Goal: Check status: Check status

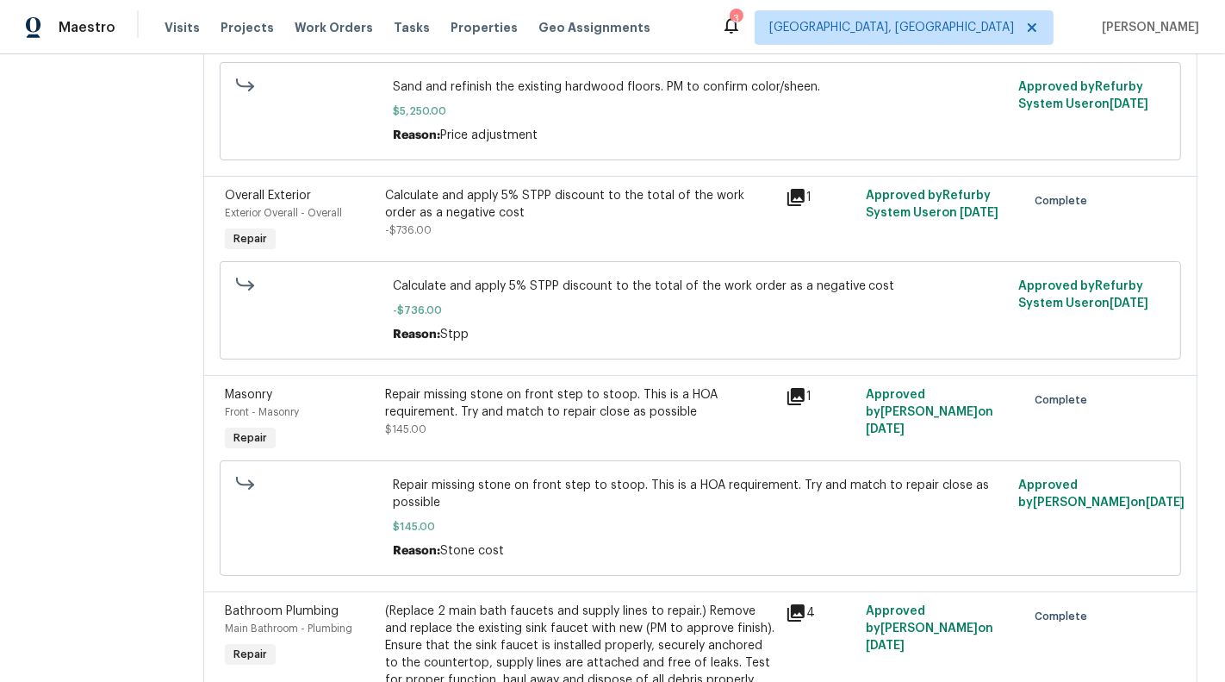
scroll to position [1025, 0]
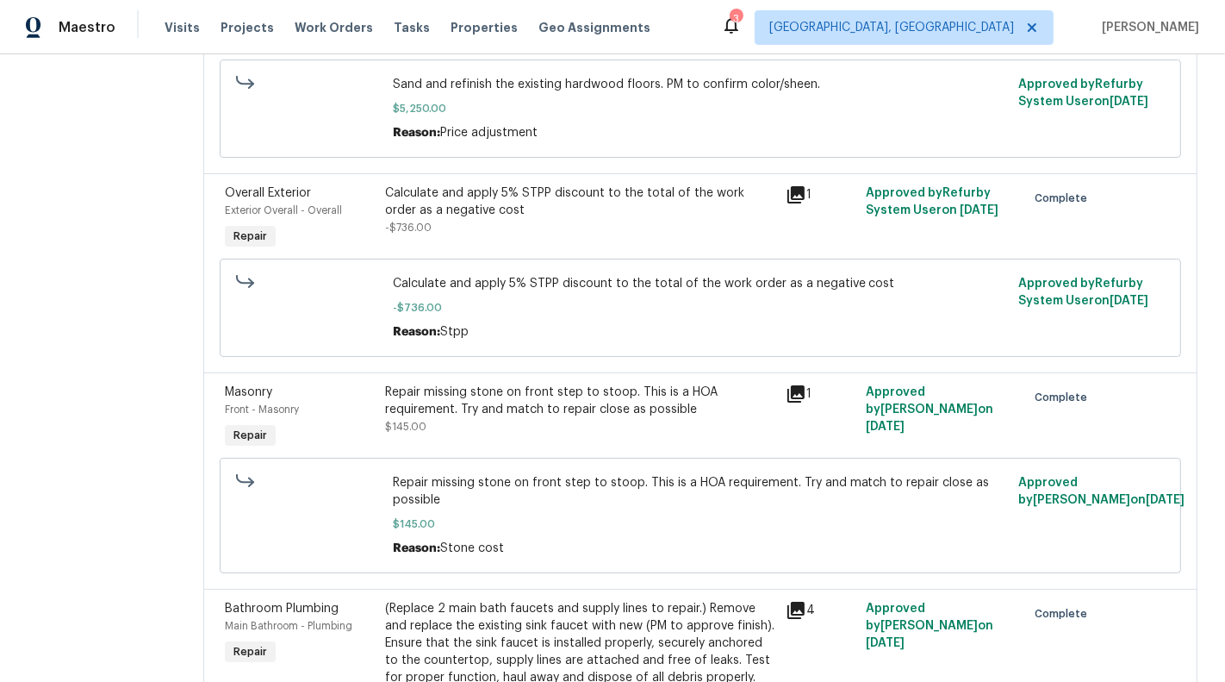
click at [643, 387] on div "Repair missing stone on front step to stoop. This is a HOA requirement. Try and…" at bounding box center [580, 400] width 390 height 34
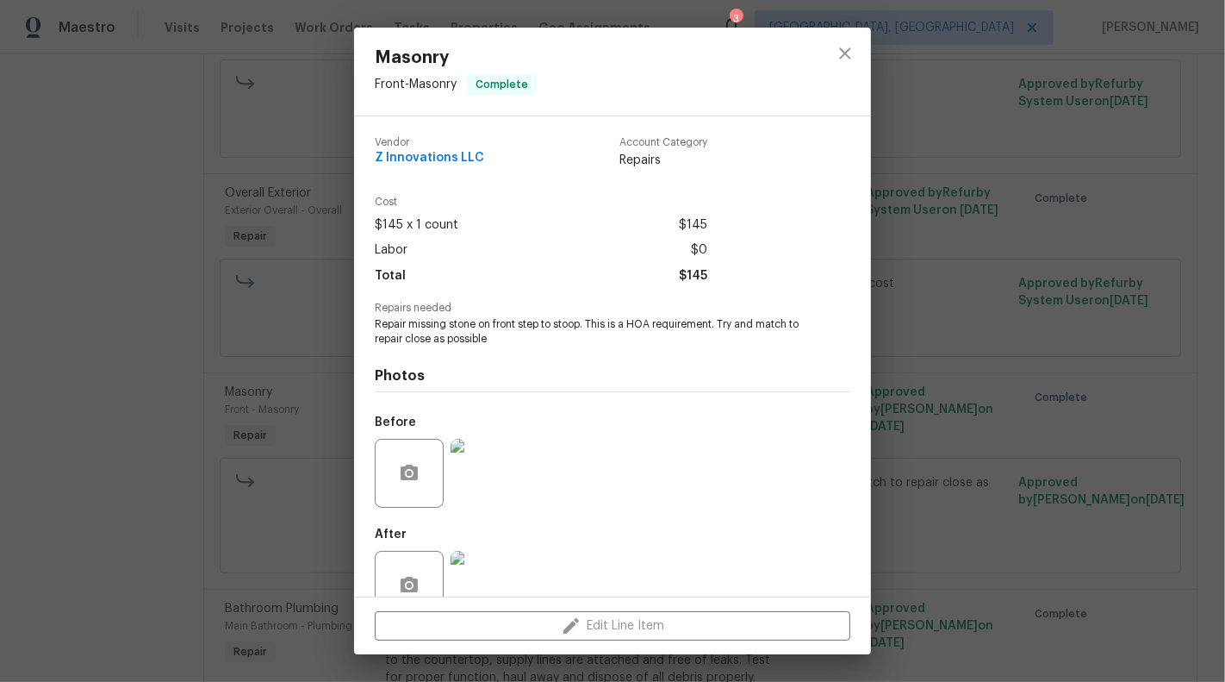
scroll to position [40, 0]
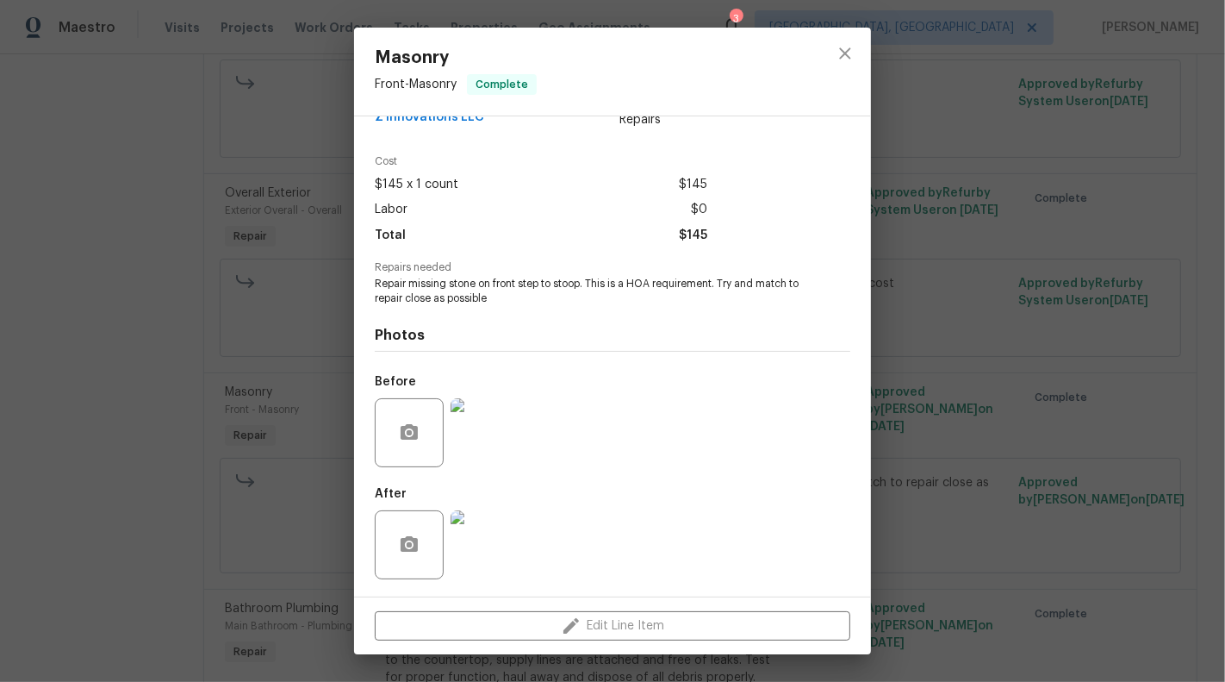
click at [499, 442] on img at bounding box center [485, 432] width 69 height 69
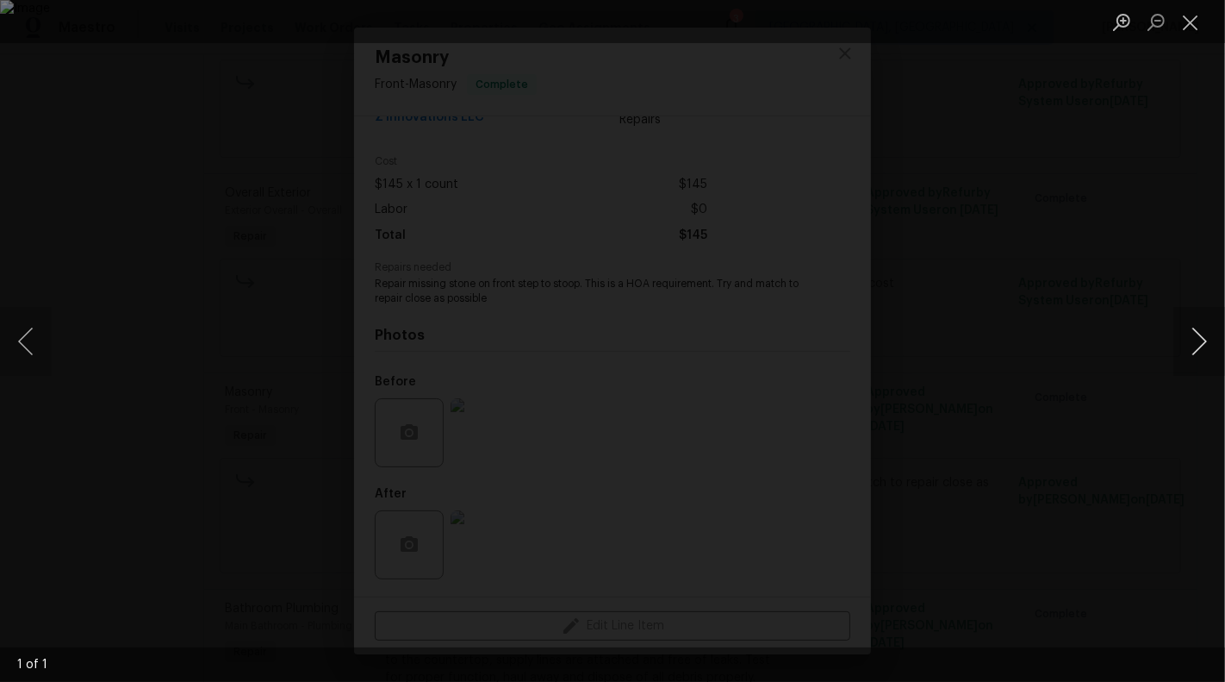
click at [1198, 336] on button "Next image" at bounding box center [1199, 341] width 52 height 69
click at [1219, 336] on button "Next image" at bounding box center [1199, 341] width 52 height 69
click at [1215, 336] on button "Next image" at bounding box center [1199, 341] width 52 height 69
click at [1191, 16] on button "Close lightbox" at bounding box center [1190, 22] width 34 height 30
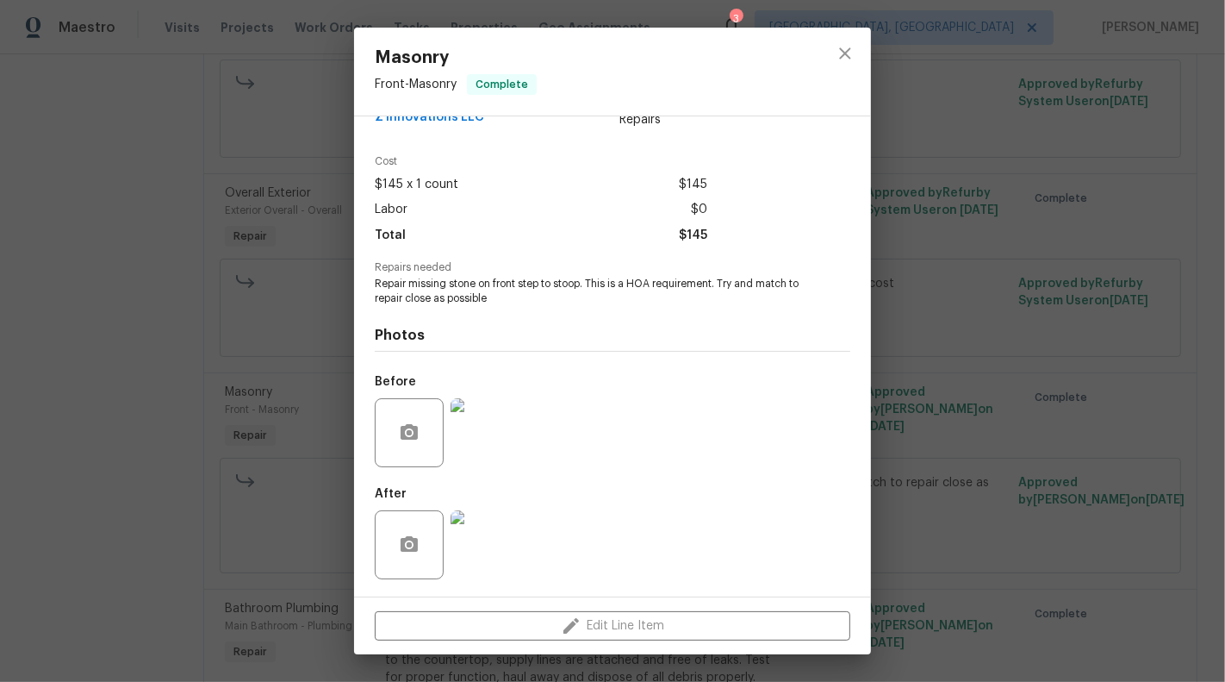
click at [489, 558] on img at bounding box center [485, 544] width 69 height 69
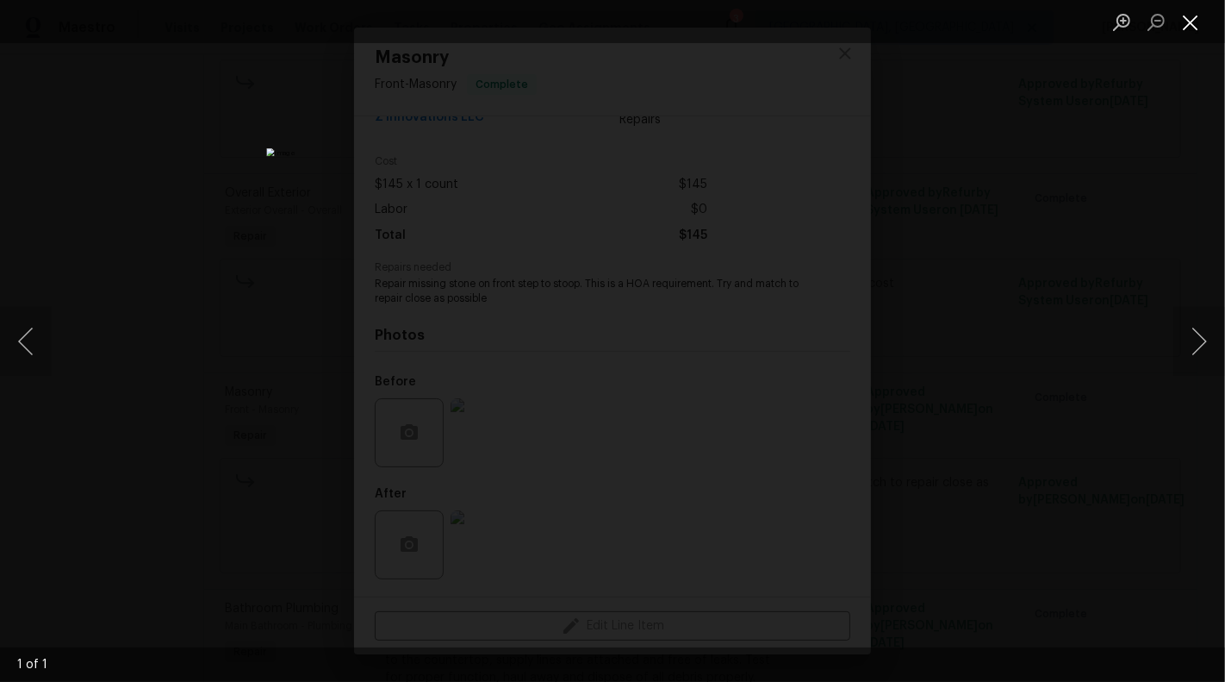
click at [1195, 16] on button "Close lightbox" at bounding box center [1190, 22] width 34 height 30
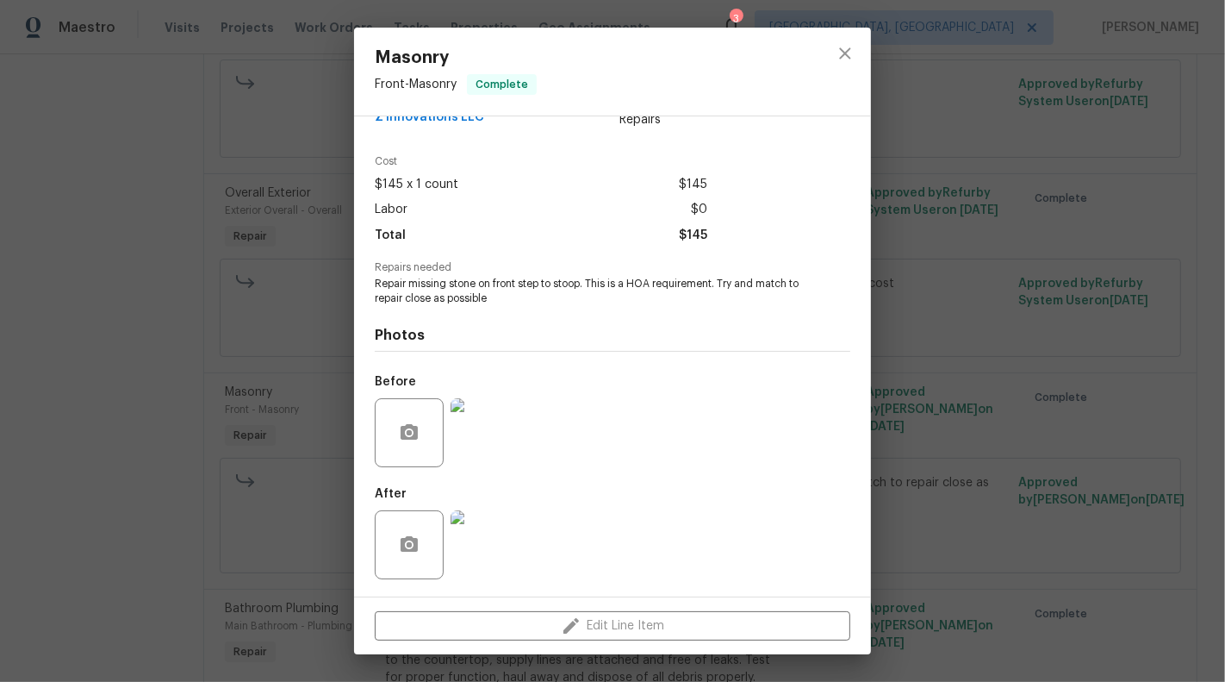
click at [479, 429] on img at bounding box center [485, 432] width 69 height 69
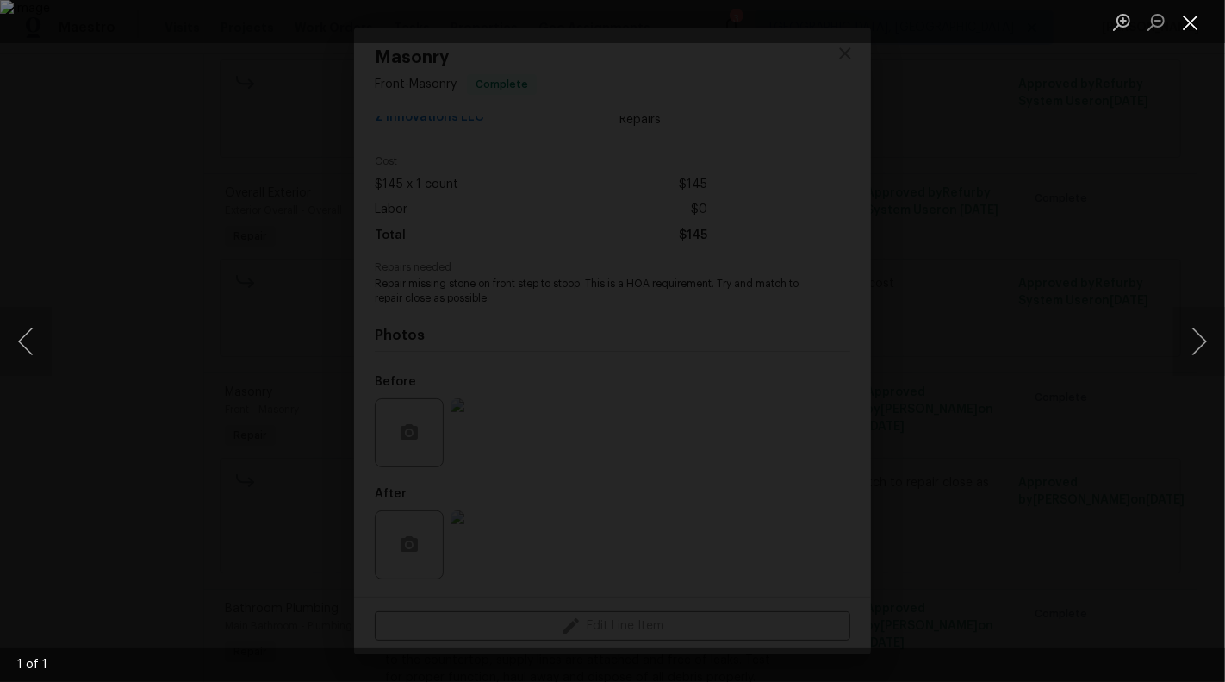
click at [1202, 30] on button "Close lightbox" at bounding box center [1190, 22] width 34 height 30
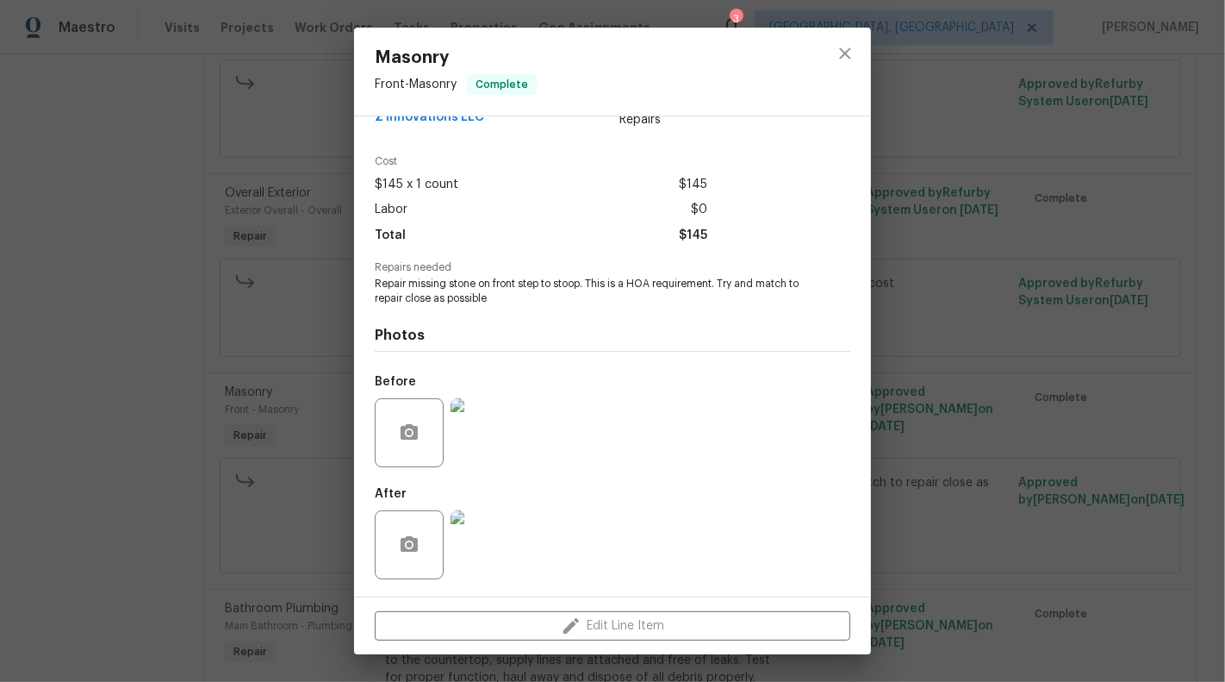
click at [493, 561] on img at bounding box center [485, 544] width 69 height 69
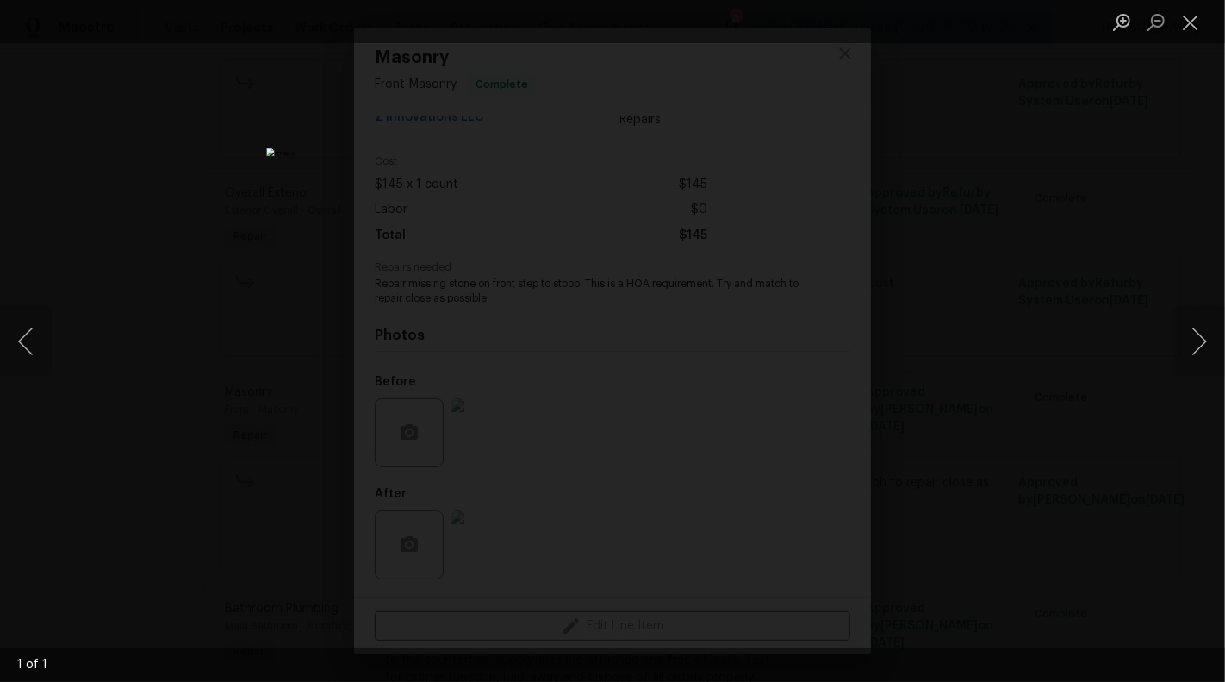
click at [1136, 600] on div "Lightbox" at bounding box center [612, 341] width 1225 height 682
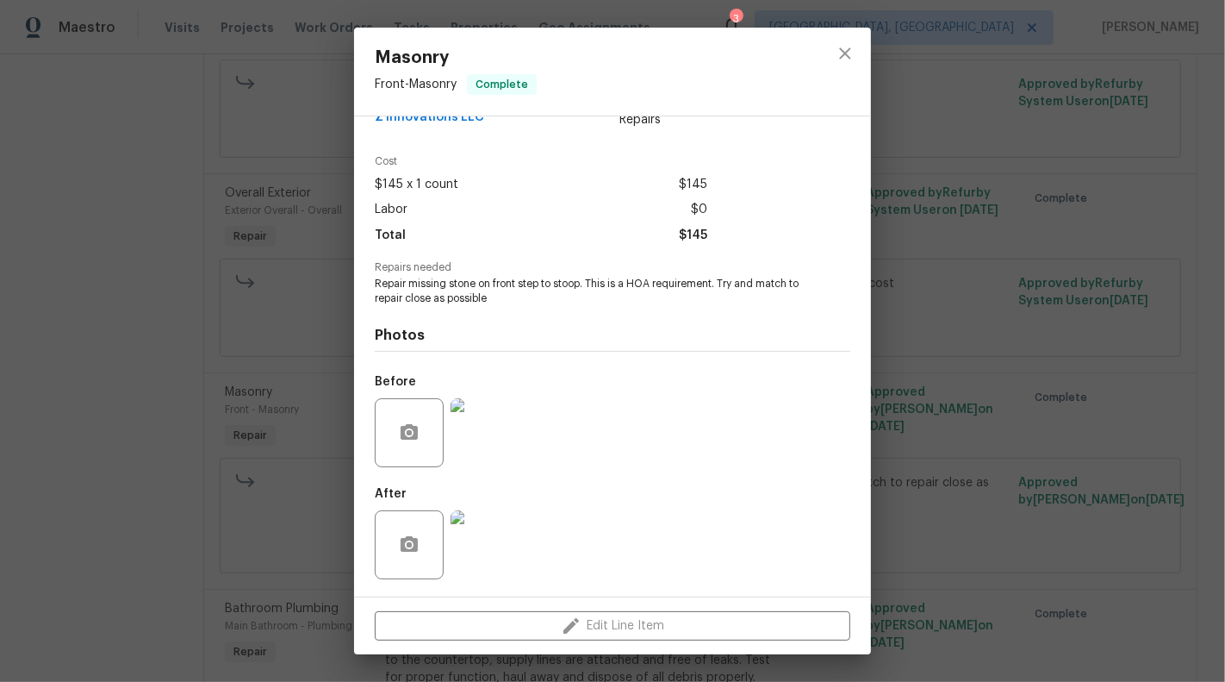
click at [467, 449] on img at bounding box center [485, 432] width 69 height 69
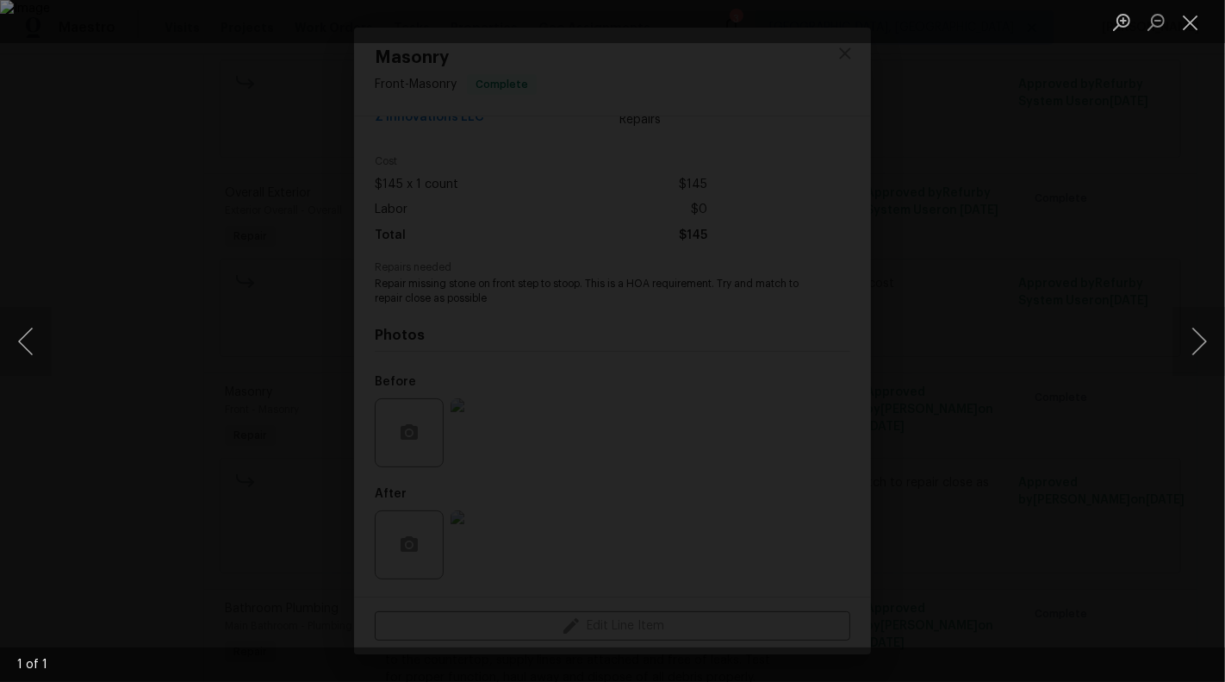
click at [1194, 233] on div "Lightbox" at bounding box center [612, 341] width 1225 height 682
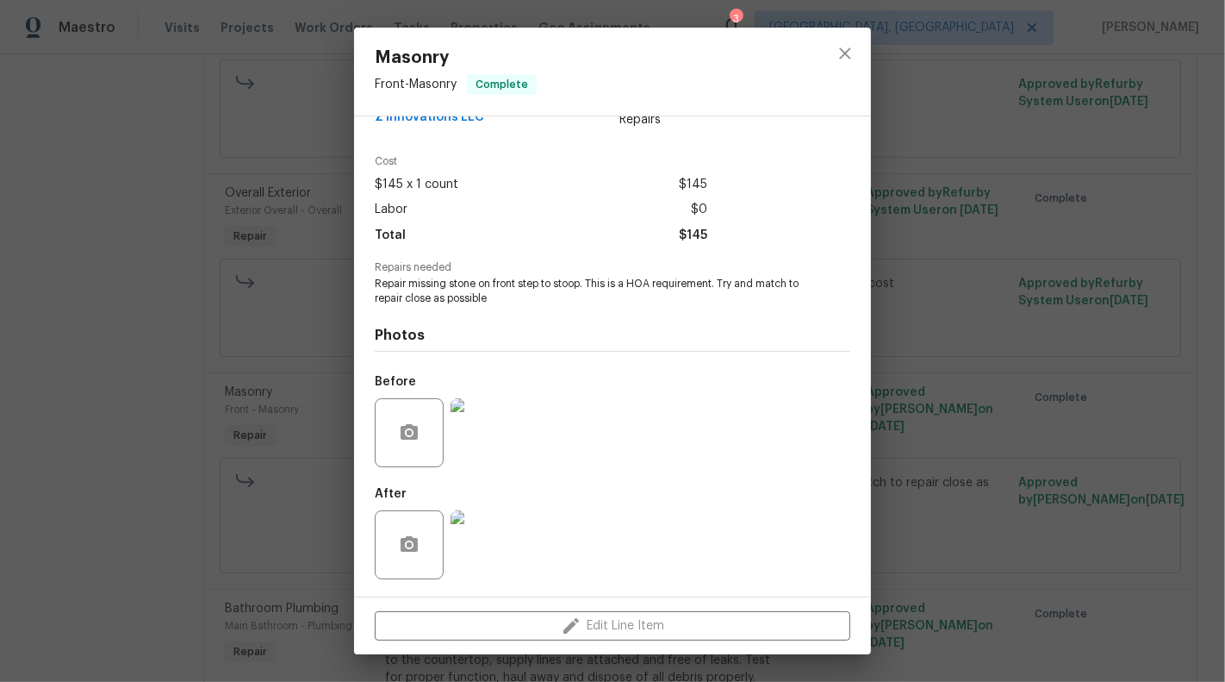
click at [999, 149] on div "Masonry Front - Masonry Complete Vendor Z Innovations LLC Account Category Repa…" at bounding box center [612, 341] width 1225 height 682
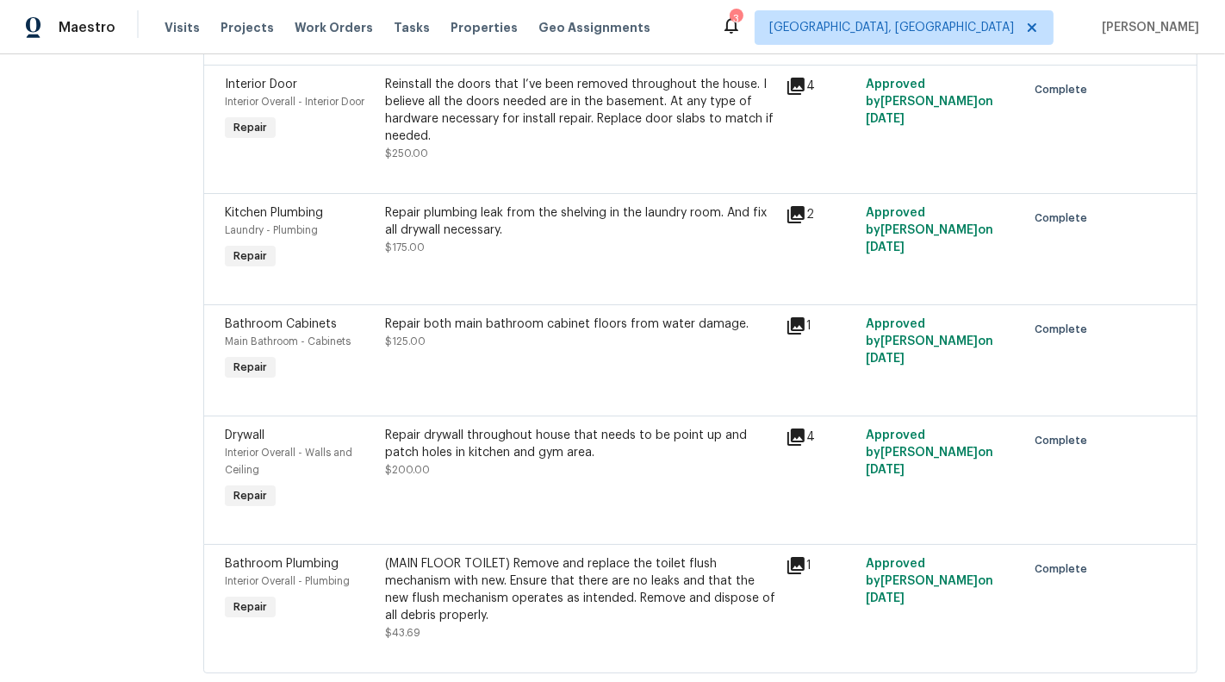
scroll to position [2979, 0]
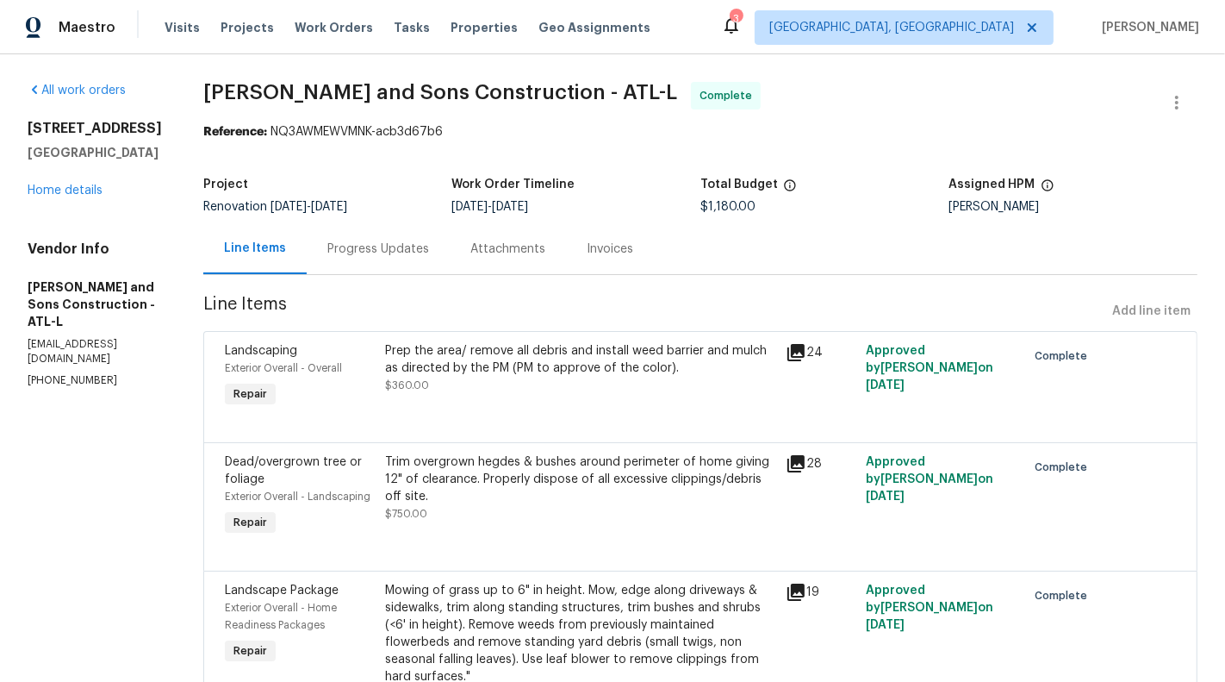
scroll to position [83, 0]
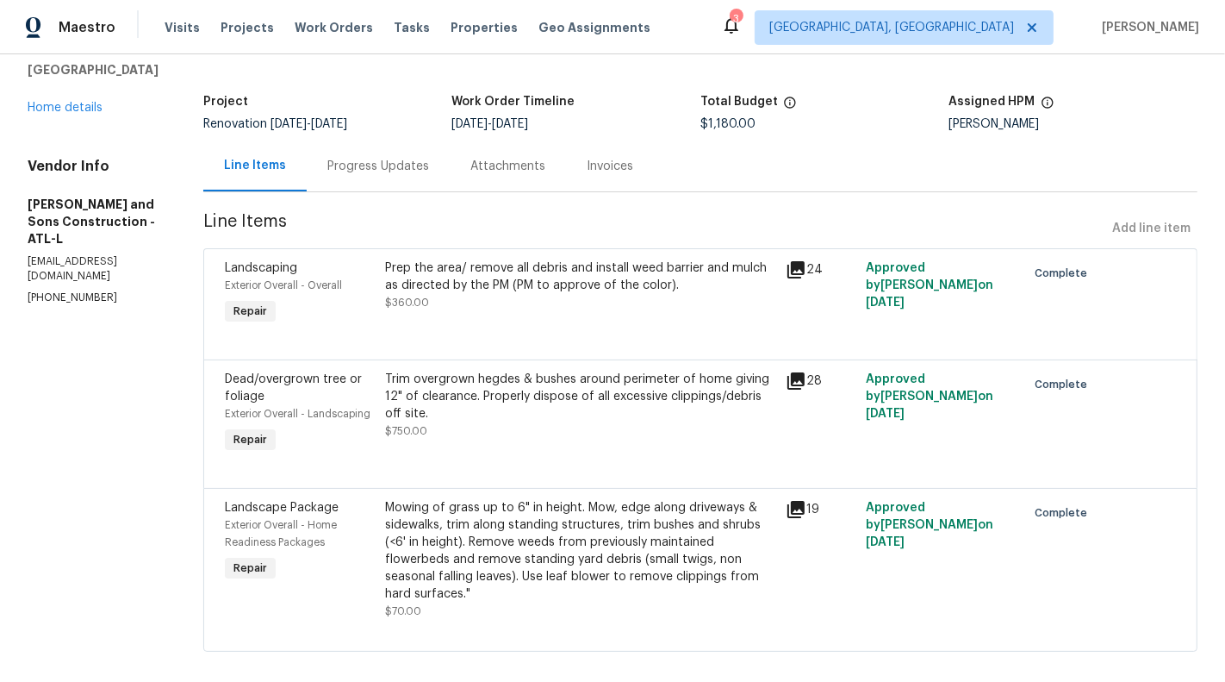
click at [526, 518] on div "Mowing of grass up to 6" in height. Mow, edge along driveways & sidewalks, trim…" at bounding box center [580, 550] width 390 height 103
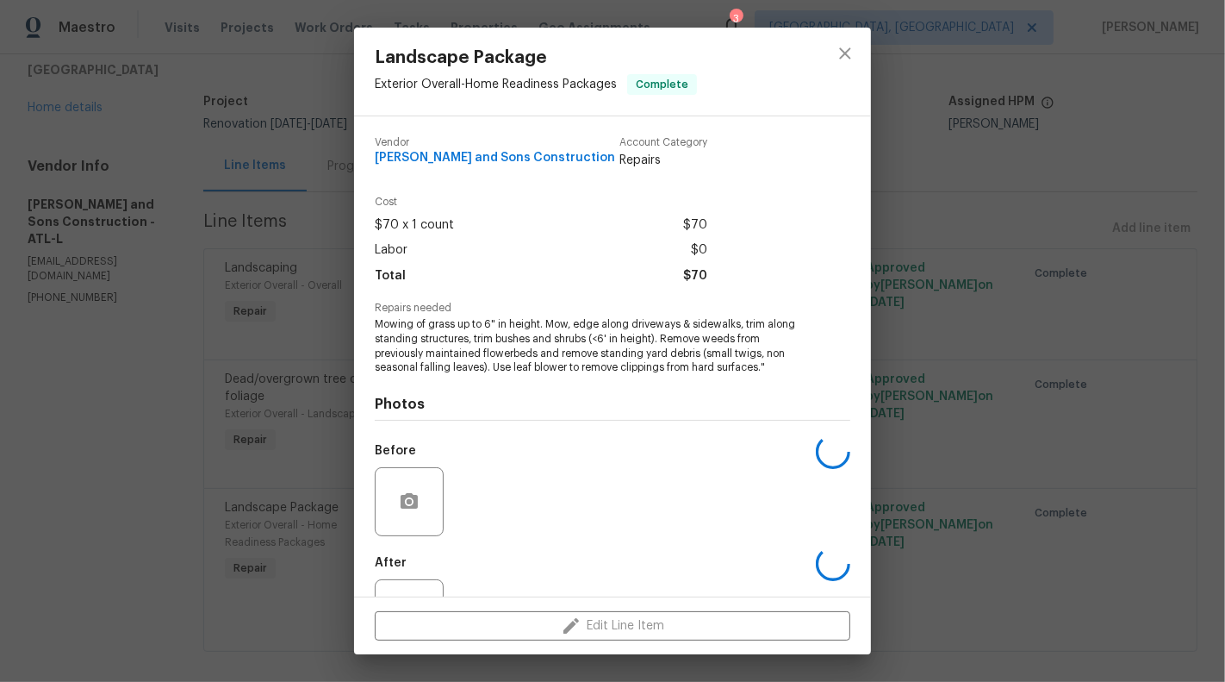
scroll to position [69, 0]
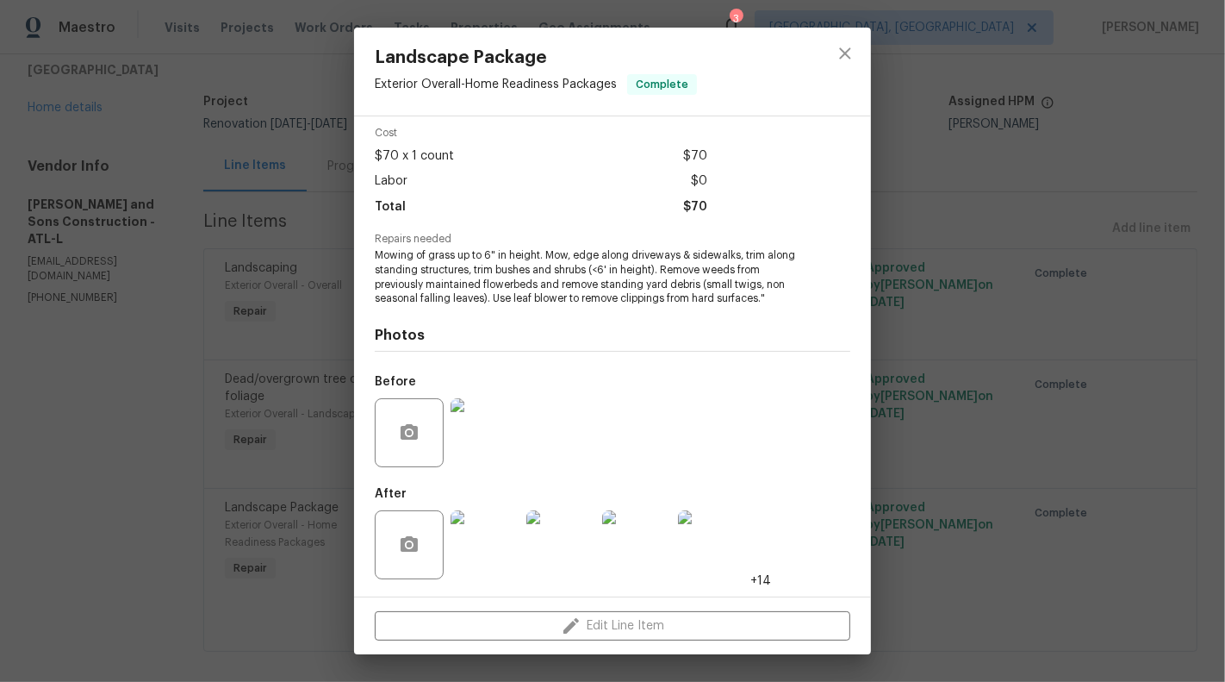
click at [492, 455] on img at bounding box center [485, 432] width 69 height 69
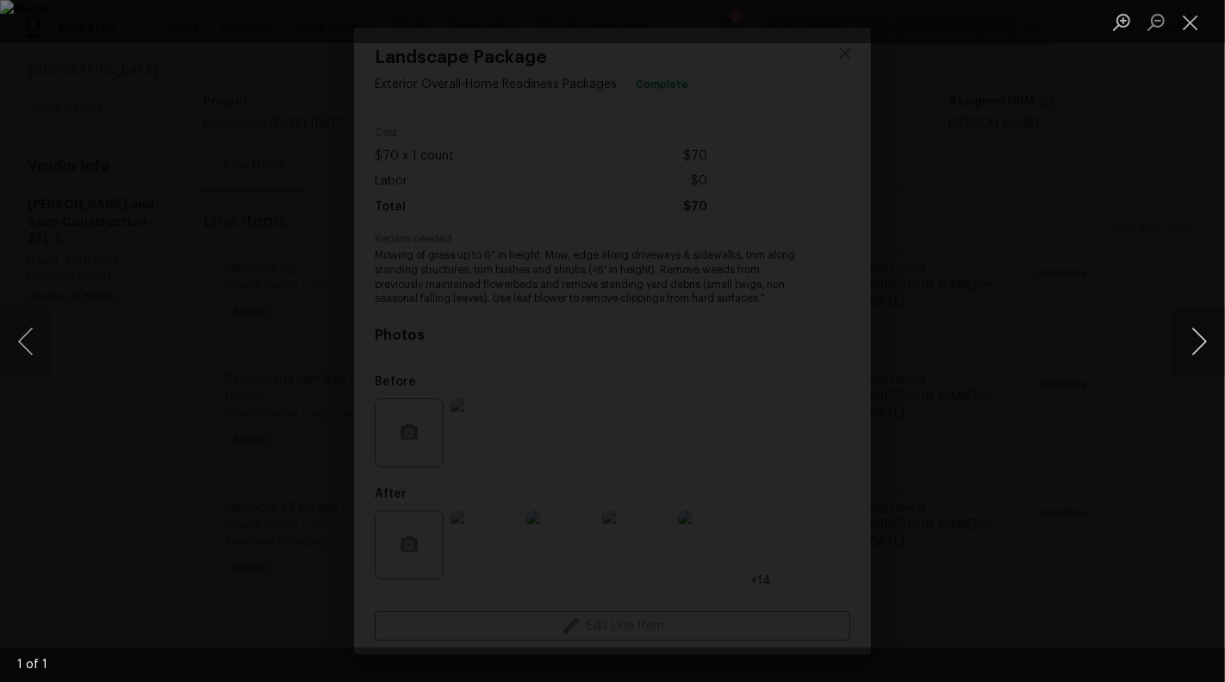
click at [1207, 345] on button "Next image" at bounding box center [1199, 341] width 52 height 69
click at [1201, 21] on button "Close lightbox" at bounding box center [1190, 22] width 34 height 30
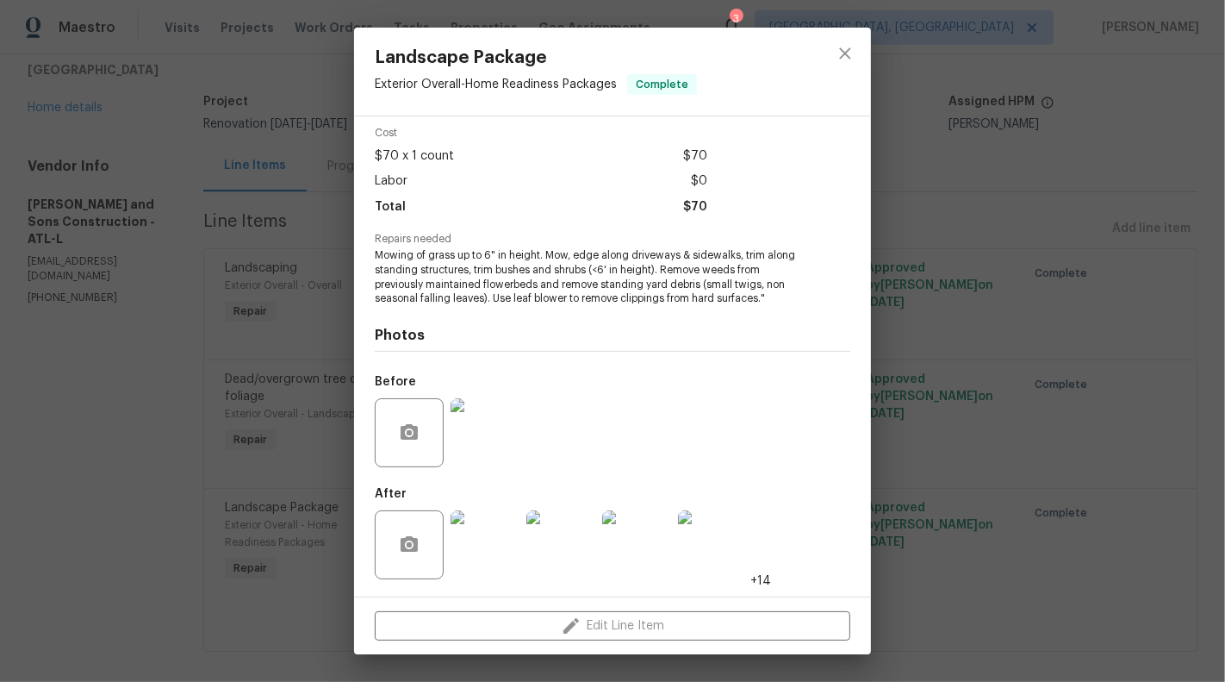
click at [507, 553] on img at bounding box center [485, 544] width 69 height 69
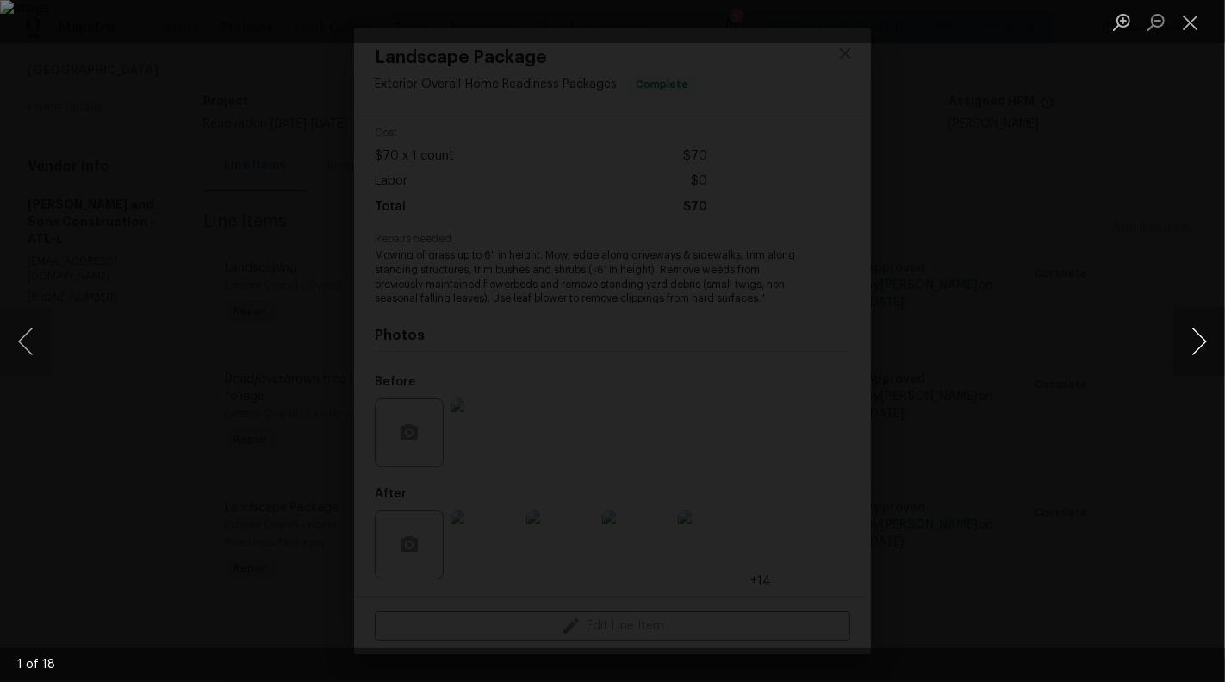
click at [1217, 335] on button "Next image" at bounding box center [1199, 341] width 52 height 69
click at [1211, 341] on button "Next image" at bounding box center [1199, 341] width 52 height 69
click at [1192, 321] on button "Next image" at bounding box center [1199, 341] width 52 height 69
click at [1205, 328] on button "Next image" at bounding box center [1199, 341] width 52 height 69
click at [1206, 330] on button "Next image" at bounding box center [1199, 341] width 52 height 69
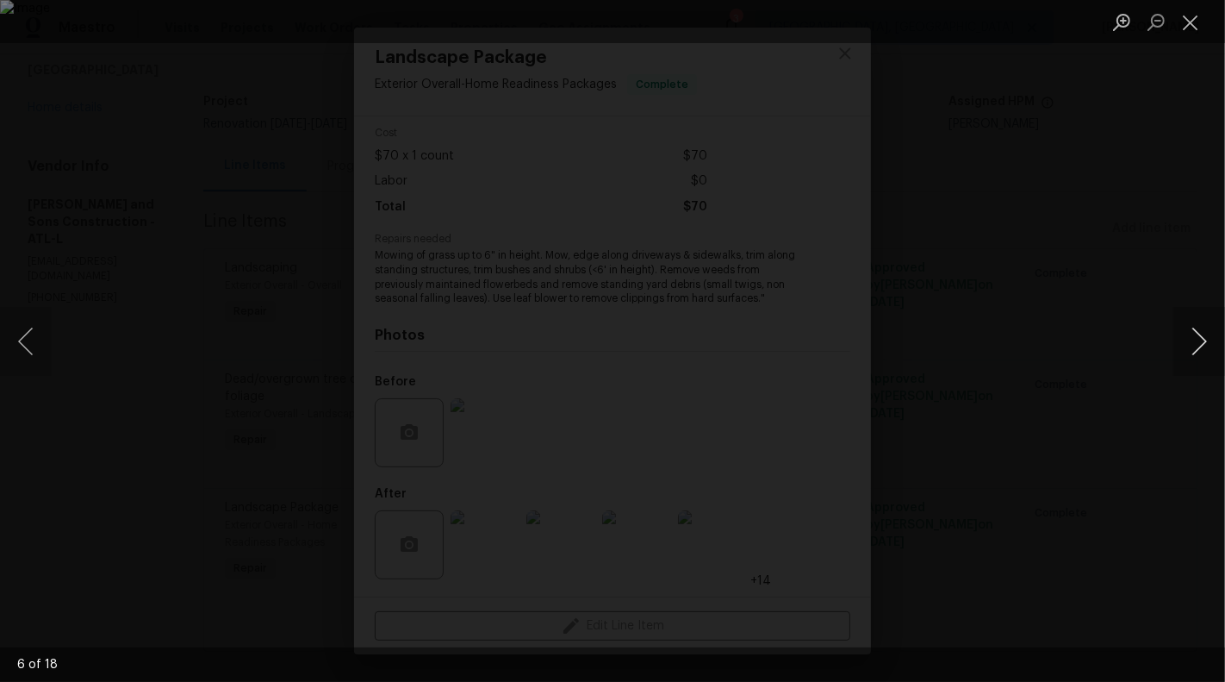
click at [1198, 333] on button "Next image" at bounding box center [1199, 341] width 52 height 69
click at [1199, 331] on button "Next image" at bounding box center [1199, 341] width 52 height 69
click at [1190, 344] on button "Next image" at bounding box center [1199, 341] width 52 height 69
click at [1203, 349] on button "Next image" at bounding box center [1199, 341] width 52 height 69
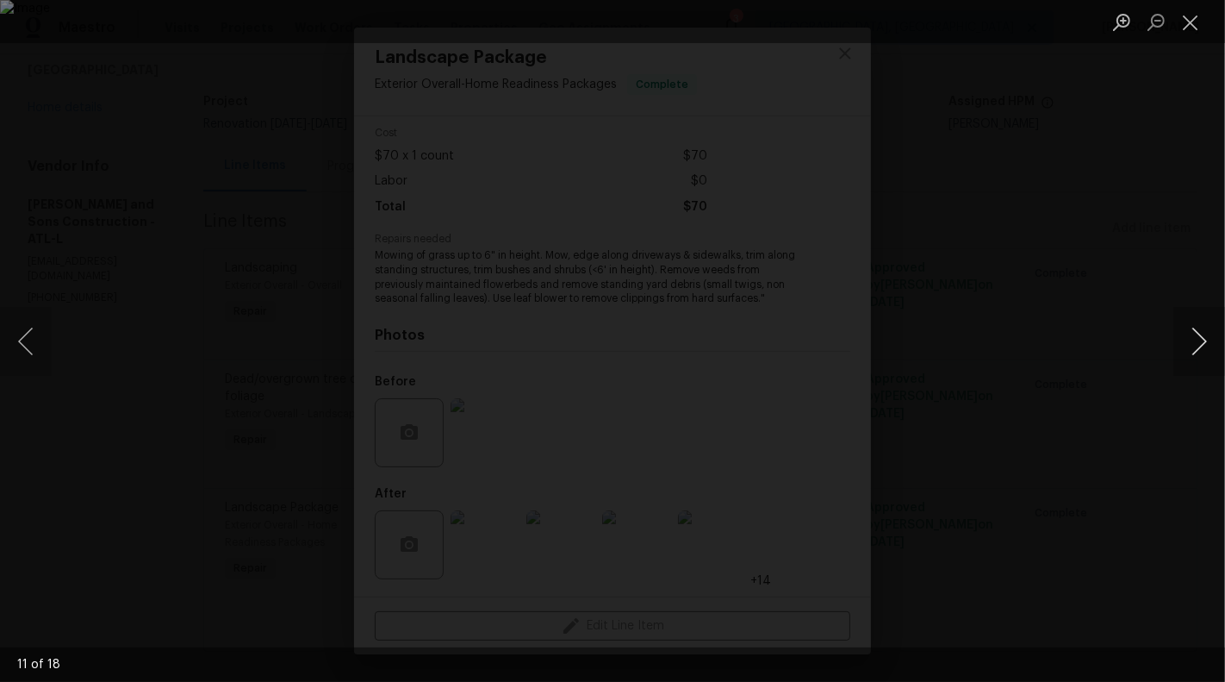
click at [1203, 349] on button "Next image" at bounding box center [1199, 341] width 52 height 69
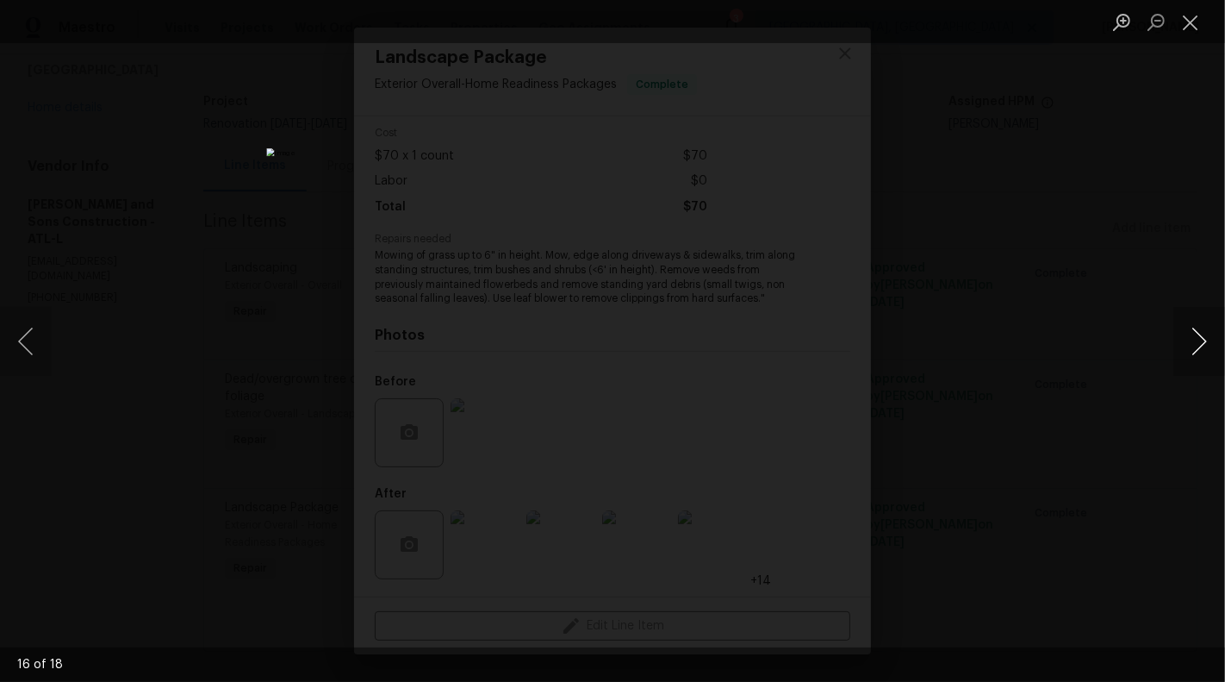
click at [1194, 347] on button "Next image" at bounding box center [1199, 341] width 52 height 69
click at [1189, 6] on li "Lightbox" at bounding box center [1190, 21] width 34 height 43
click at [1198, 16] on button "Close lightbox" at bounding box center [1190, 22] width 34 height 30
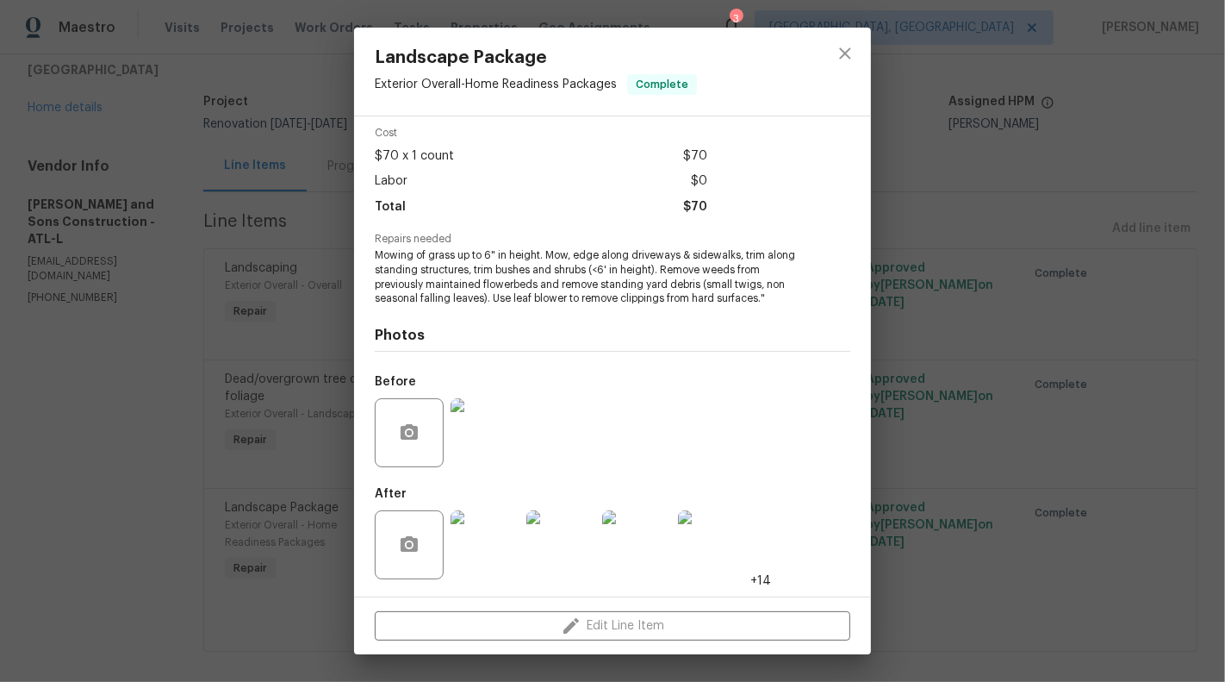
click at [1116, 294] on div "Landscape Package Exterior Overall - Home Readiness Packages Complete Vendor Re…" at bounding box center [612, 341] width 1225 height 682
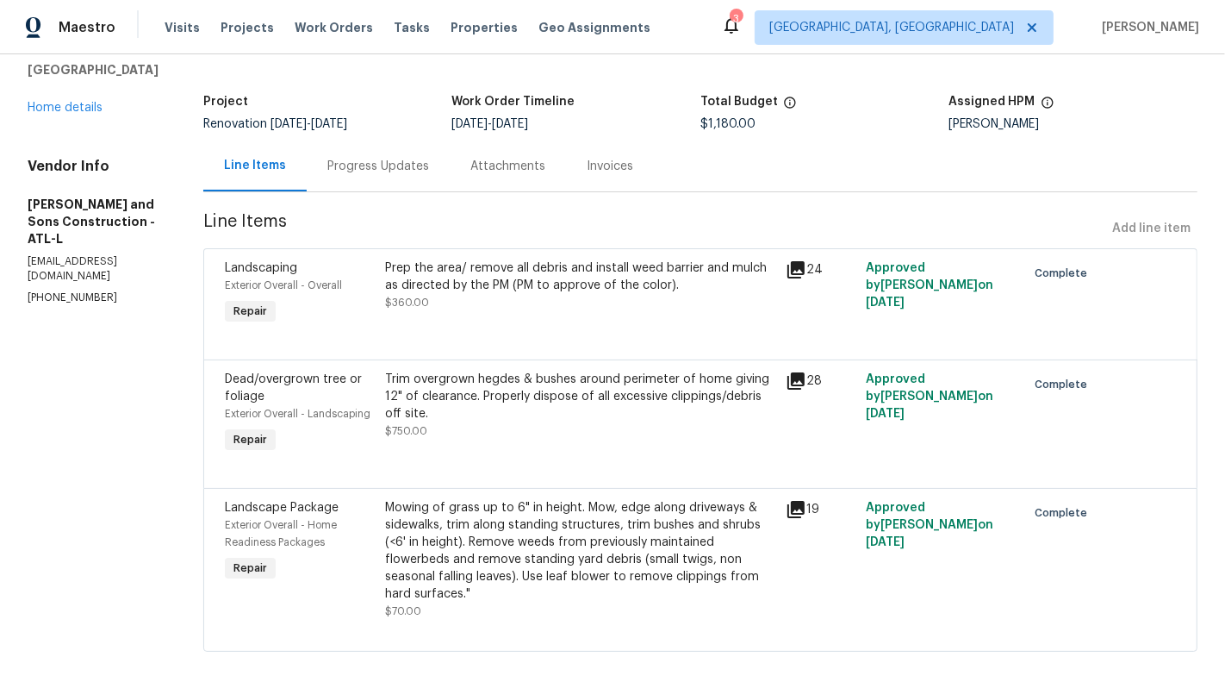
click at [587, 403] on div "Trim overgrown hegdes & bushes around perimeter of home giving 12" of clearance…" at bounding box center [580, 396] width 390 height 52
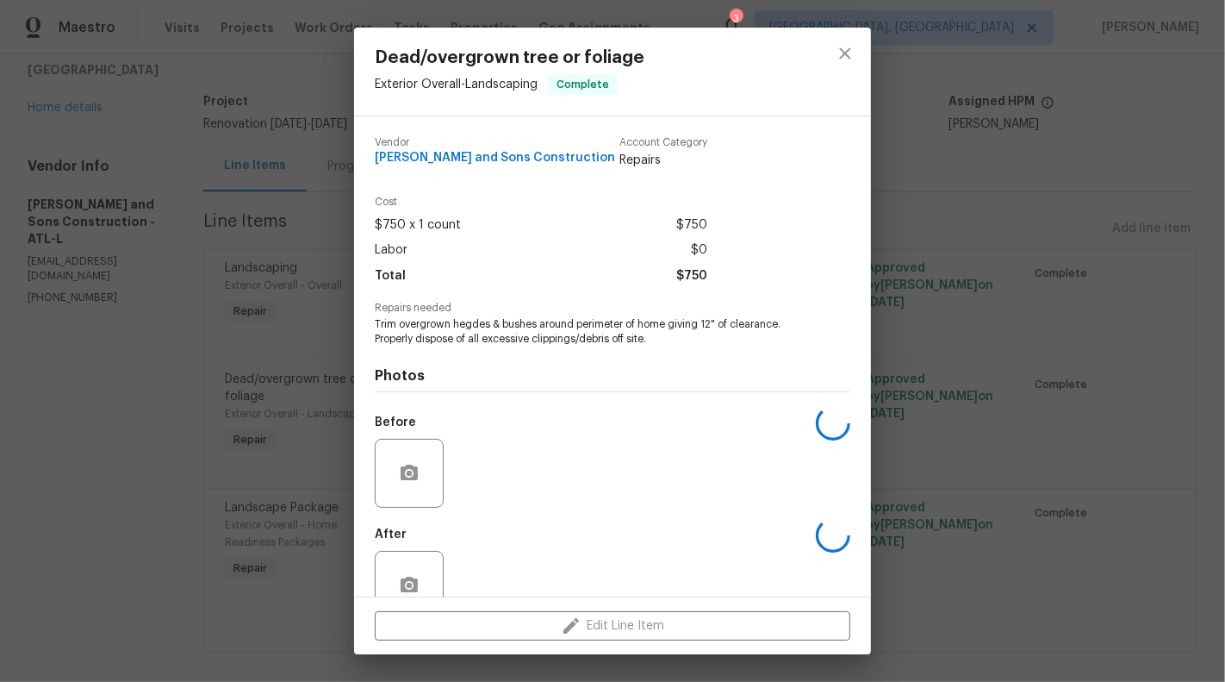
scroll to position [40, 0]
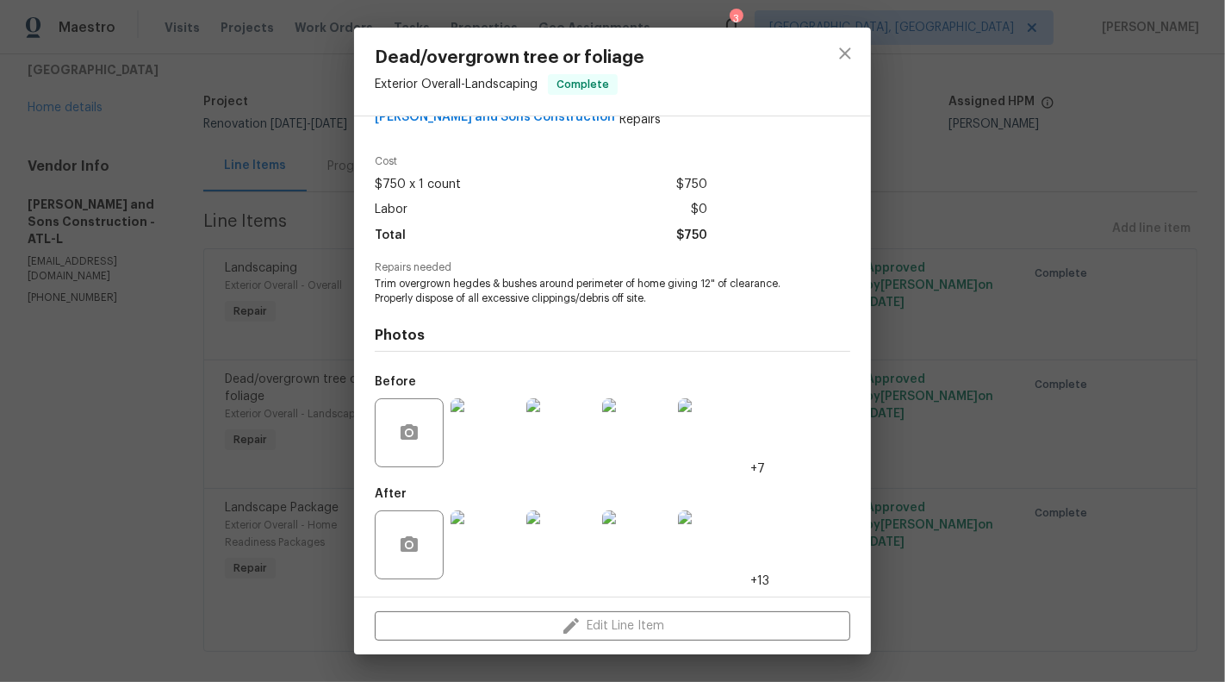
click at [494, 548] on img at bounding box center [485, 544] width 69 height 69
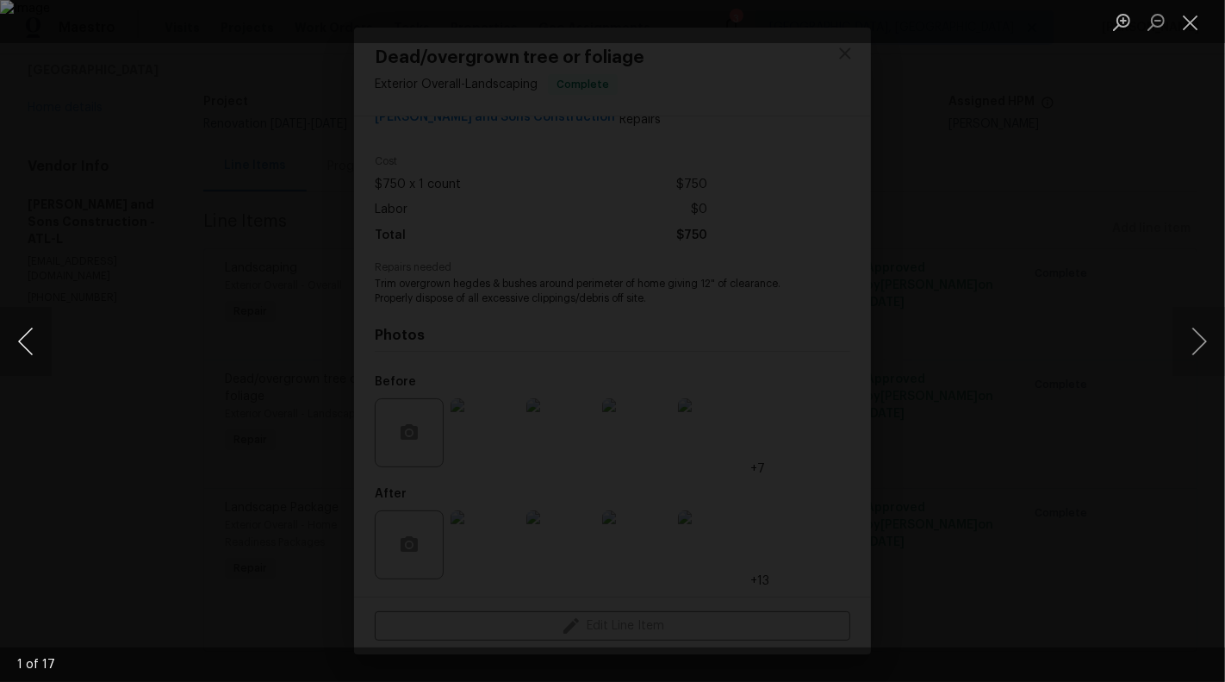
click at [16, 352] on button "Previous image" at bounding box center [26, 341] width 52 height 69
click at [28, 357] on button "Previous image" at bounding box center [26, 341] width 52 height 69
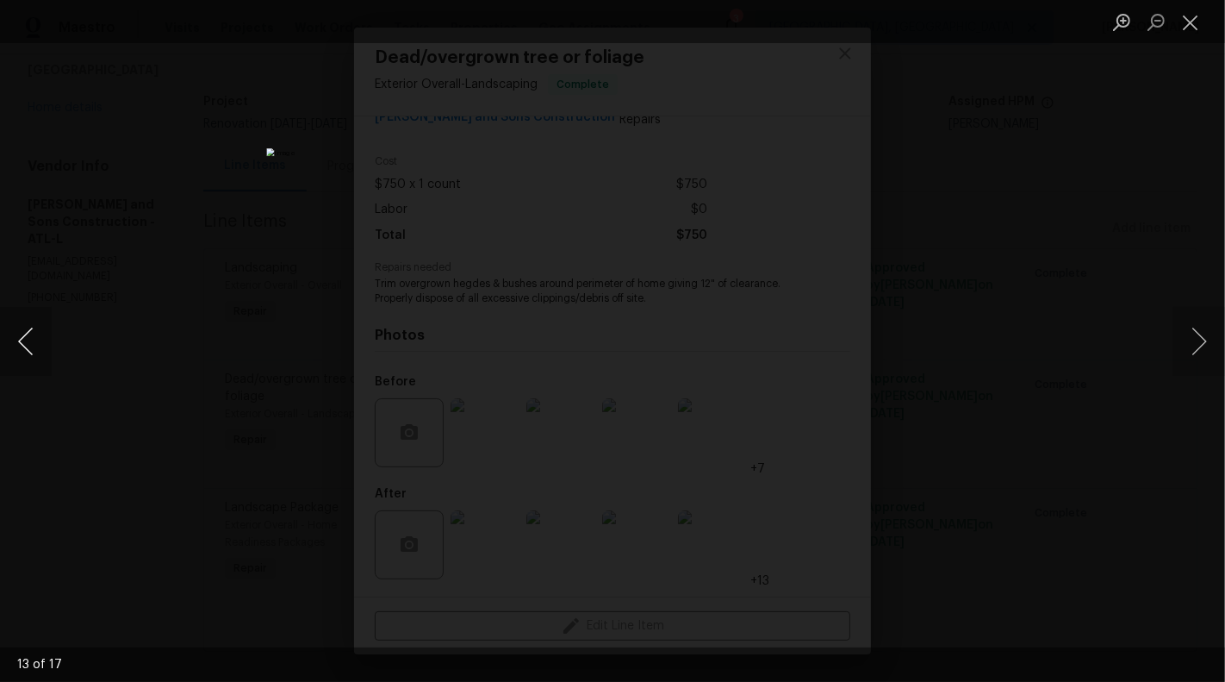
click at [28, 357] on button "Previous image" at bounding box center [26, 341] width 52 height 69
click at [33, 358] on button "Previous image" at bounding box center [26, 341] width 52 height 69
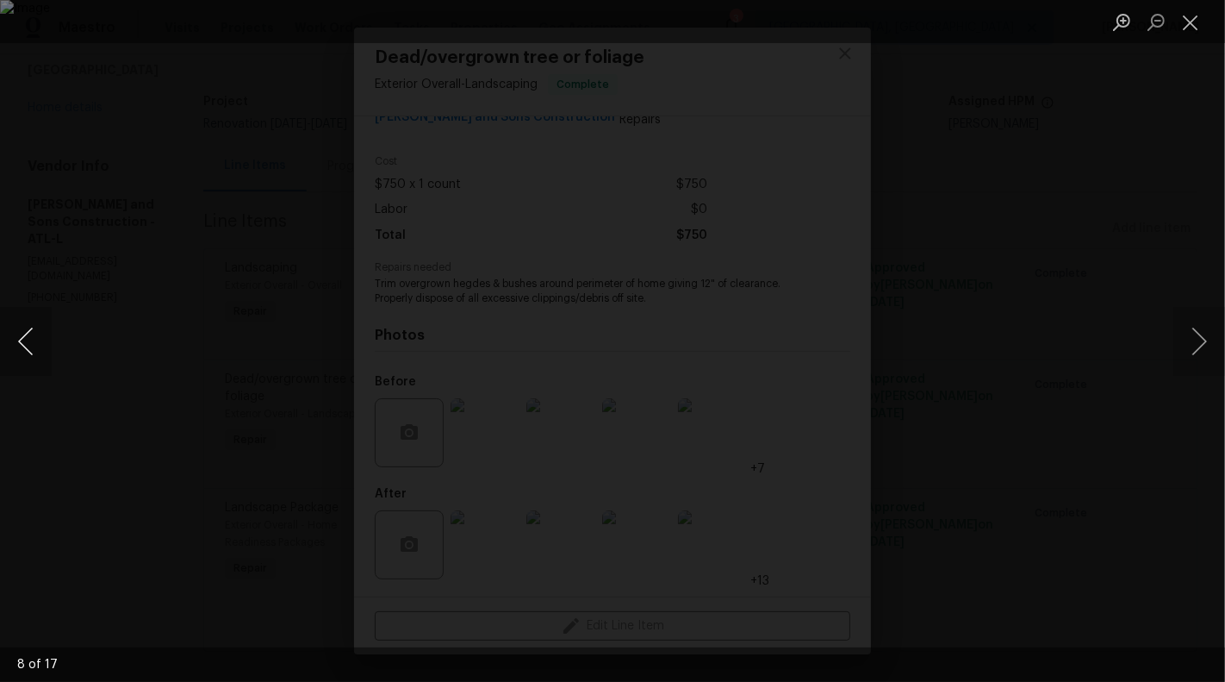
click at [31, 362] on button "Previous image" at bounding box center [26, 341] width 52 height 69
click at [1204, 28] on button "Close lightbox" at bounding box center [1190, 22] width 34 height 30
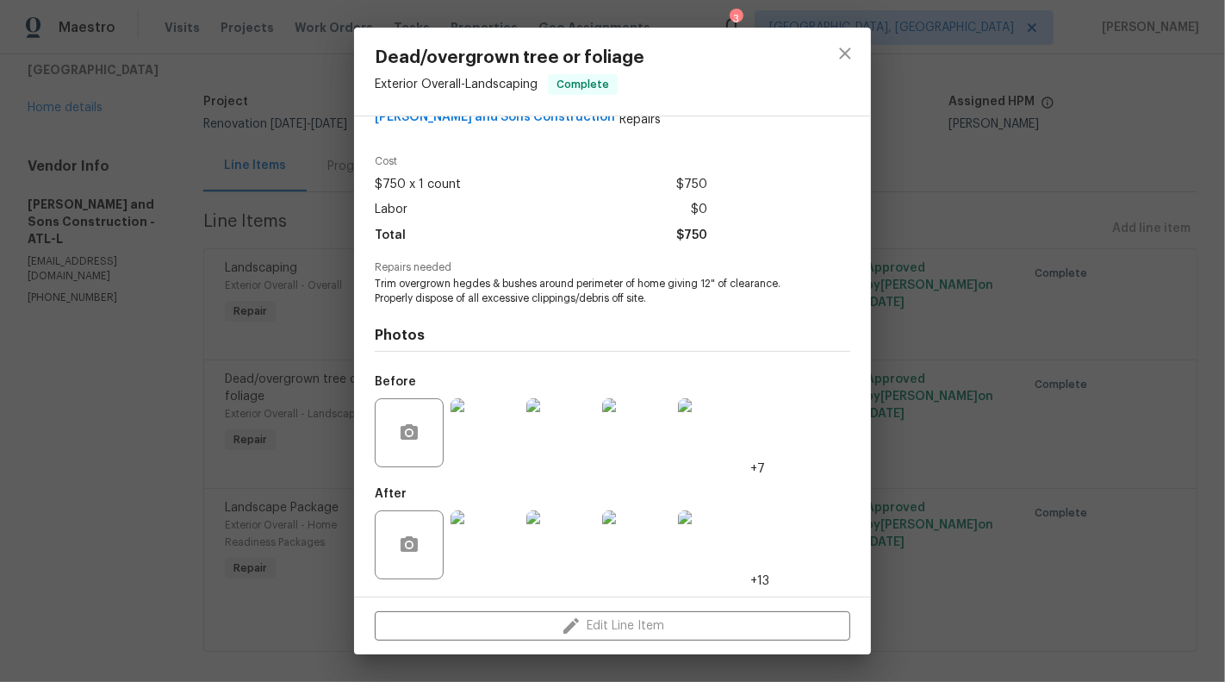
click at [1202, 178] on div "Dead/overgrown tree or foliage Exterior Overall - Landscaping Complete Vendor R…" at bounding box center [612, 341] width 1225 height 682
